Goal: Find specific page/section: Find specific page/section

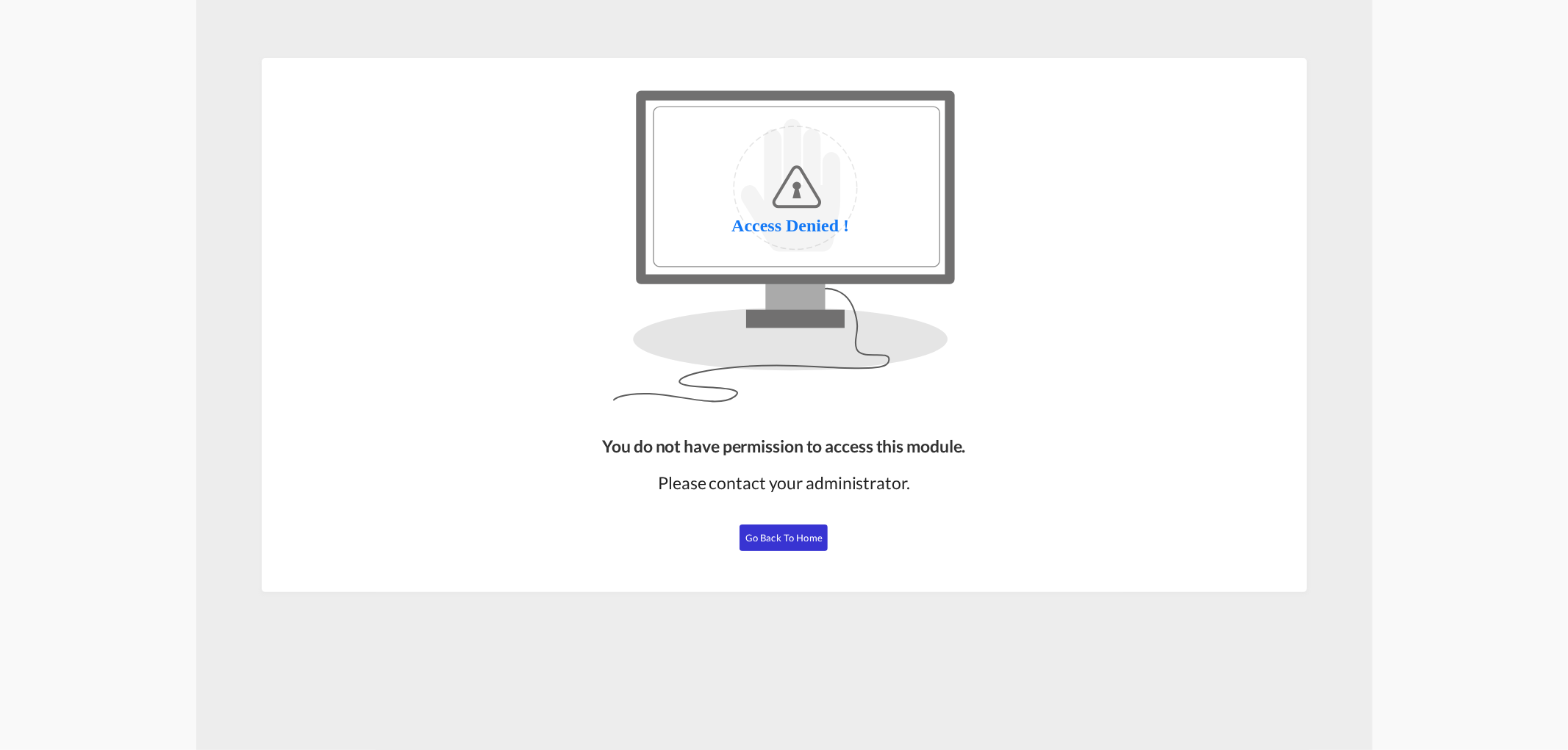
click at [768, 534] on span "Go Back to Home" at bounding box center [784, 538] width 77 height 12
click at [795, 532] on span "Go Back to Home" at bounding box center [784, 538] width 77 height 12
